Goal: Information Seeking & Learning: Learn about a topic

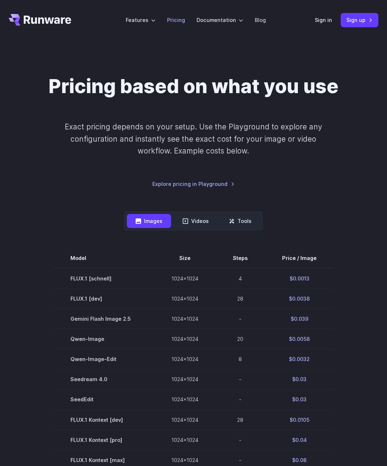
click at [179, 20] on link "Pricing" at bounding box center [176, 20] width 18 height 8
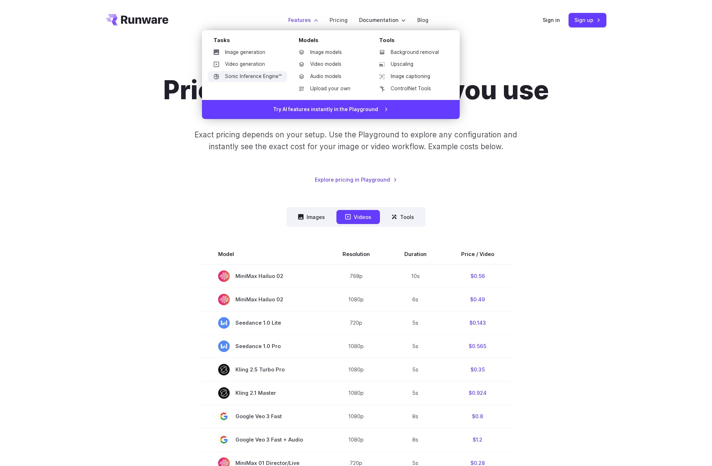
click at [257, 78] on link "Sonic Inference Engine™" at bounding box center [247, 76] width 79 height 11
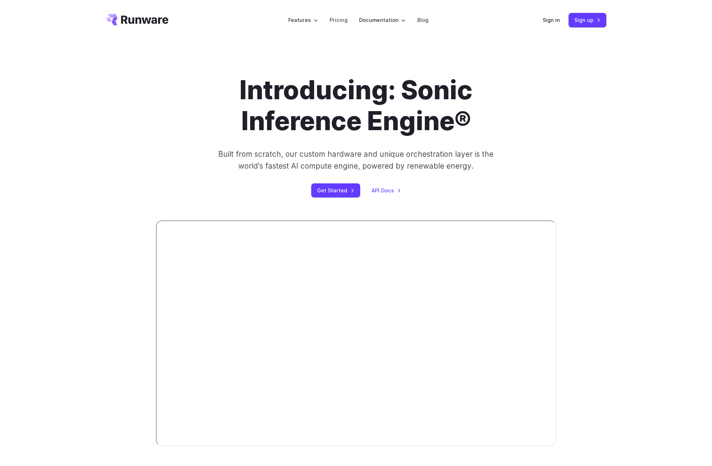
drag, startPoint x: 645, startPoint y: 221, endPoint x: 651, endPoint y: 218, distance: 6.8
click at [646, 221] on div "Introducing: Sonic Inference Engine® Built from scratch, our custom hardware an…" at bounding box center [356, 261] width 712 height 443
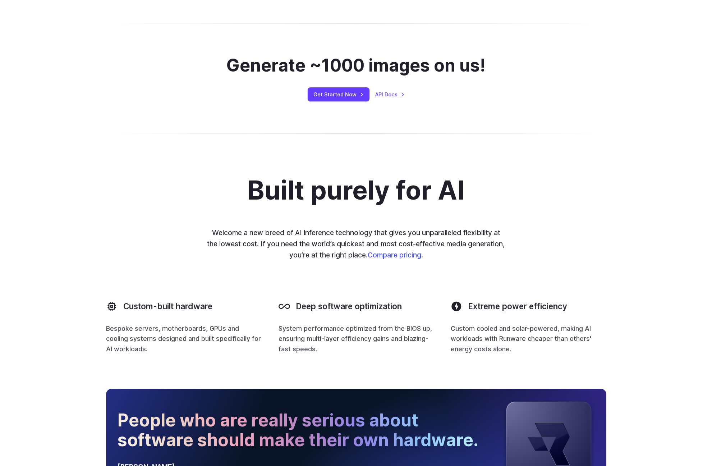
scroll to position [551, 0]
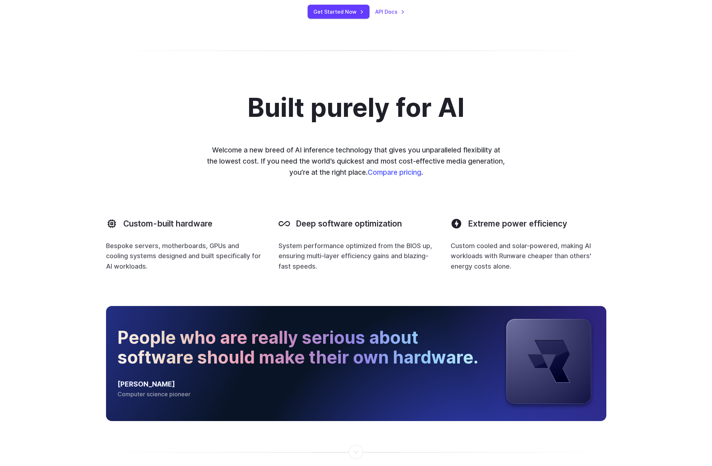
click at [413, 170] on link "Compare pricing" at bounding box center [395, 172] width 54 height 9
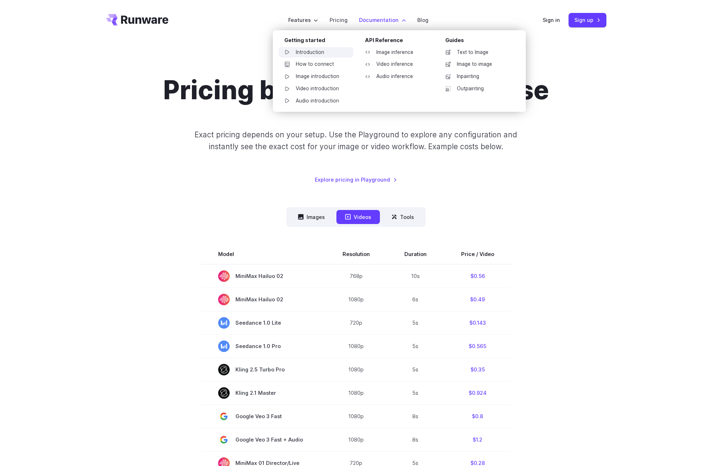
click at [316, 52] on link "Introduction" at bounding box center [316, 52] width 75 height 11
